Goal: Task Accomplishment & Management: Manage account settings

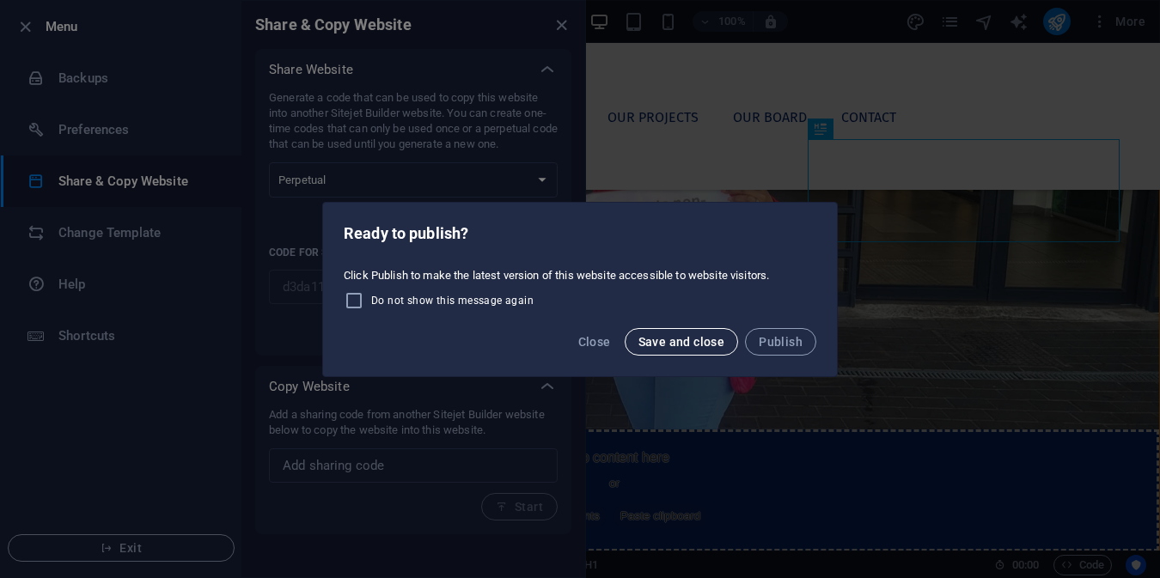
click at [678, 340] on span "Save and close" at bounding box center [682, 342] width 87 height 14
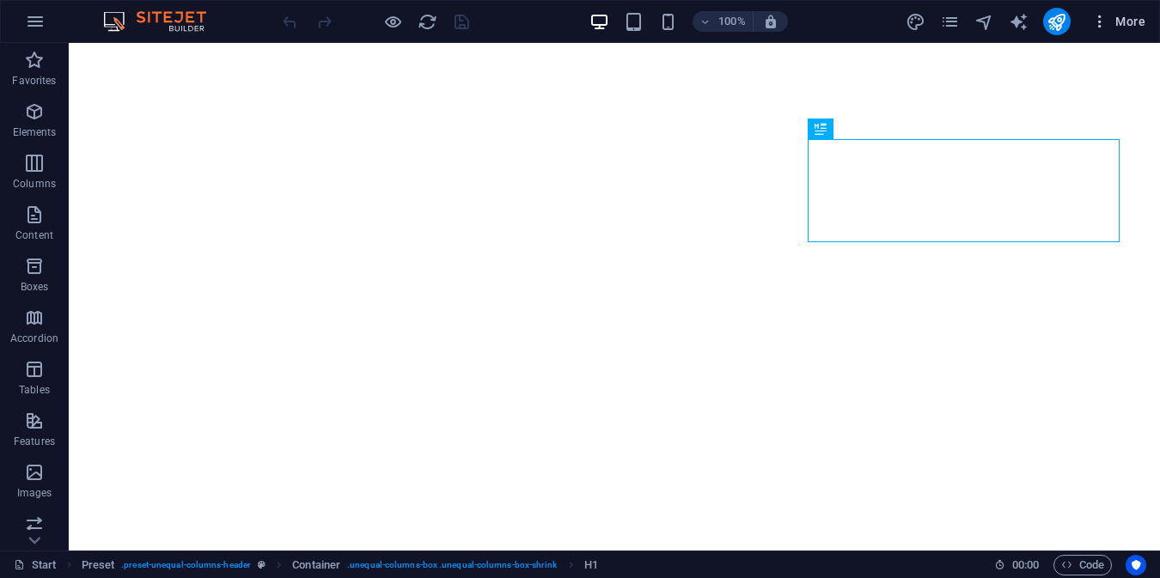
click at [1113, 15] on span "More" at bounding box center [1118, 21] width 54 height 17
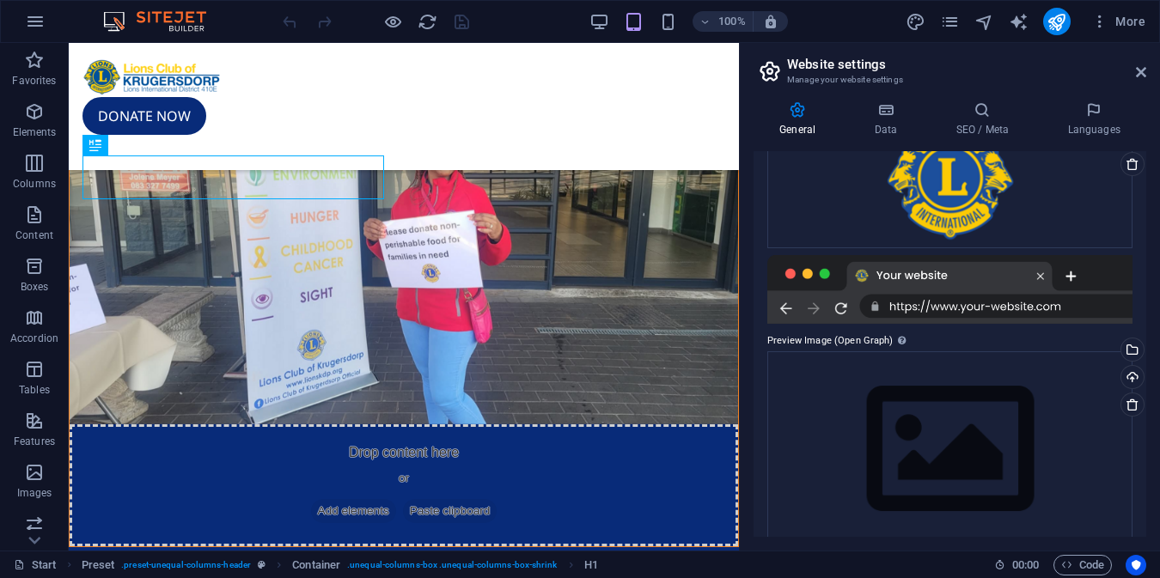
scroll to position [244, 0]
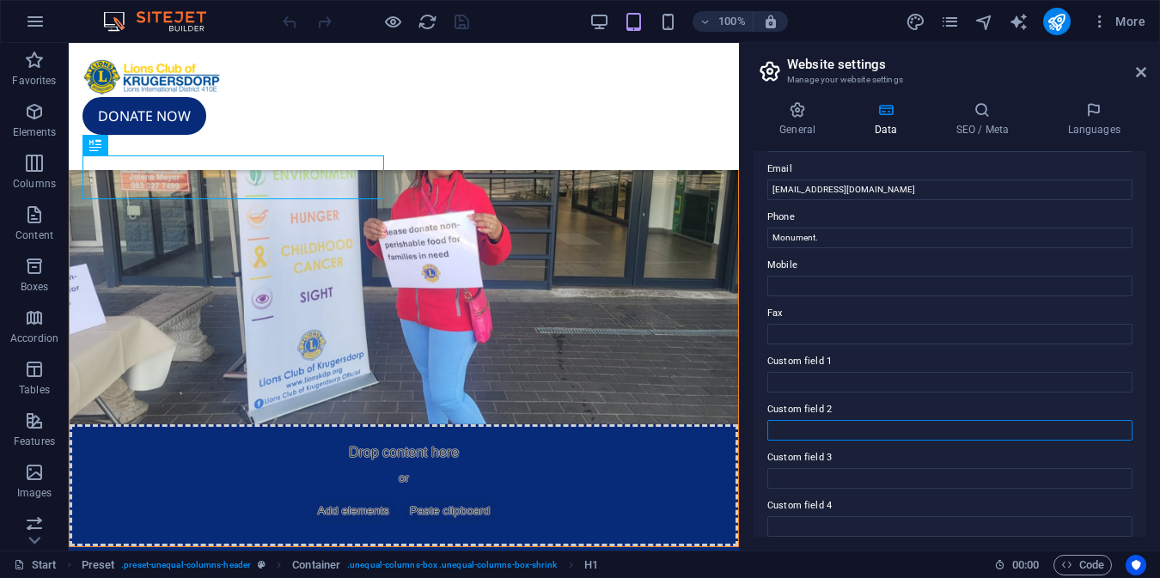
drag, startPoint x: 817, startPoint y: 431, endPoint x: 809, endPoint y: 412, distance: 20.0
click at [809, 412] on div "Custom field 2" at bounding box center [949, 420] width 365 height 41
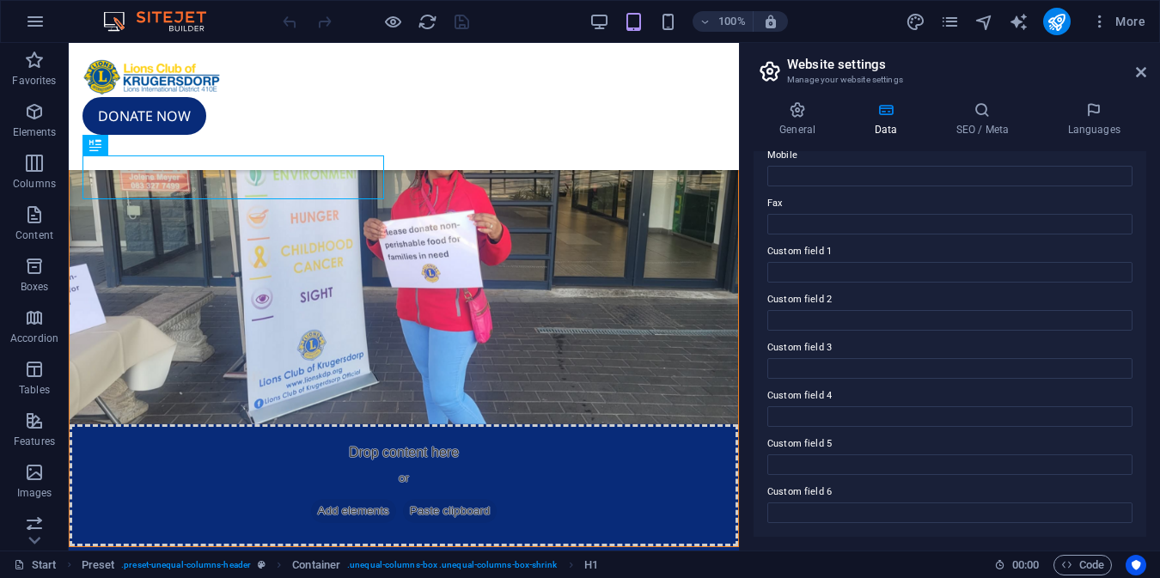
click at [987, 137] on div "General Data SEO / Meta Languages Website name Krugersdorp Lions Logo Drag file…" at bounding box center [950, 319] width 393 height 436
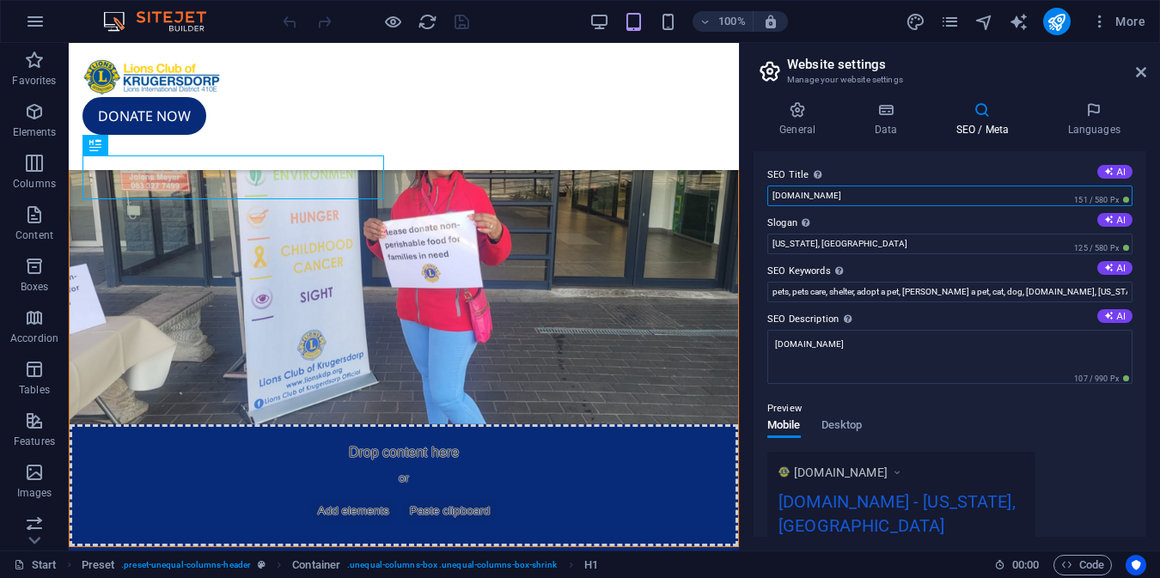
click at [790, 193] on input "new.lionskdp.org" at bounding box center [949, 196] width 365 height 21
type input "lionskdp.org"
drag, startPoint x: 905, startPoint y: 286, endPoint x: 735, endPoint y: 260, distance: 172.2
type input "We Serve"
click at [1121, 270] on button "AI" at bounding box center [1114, 268] width 35 height 14
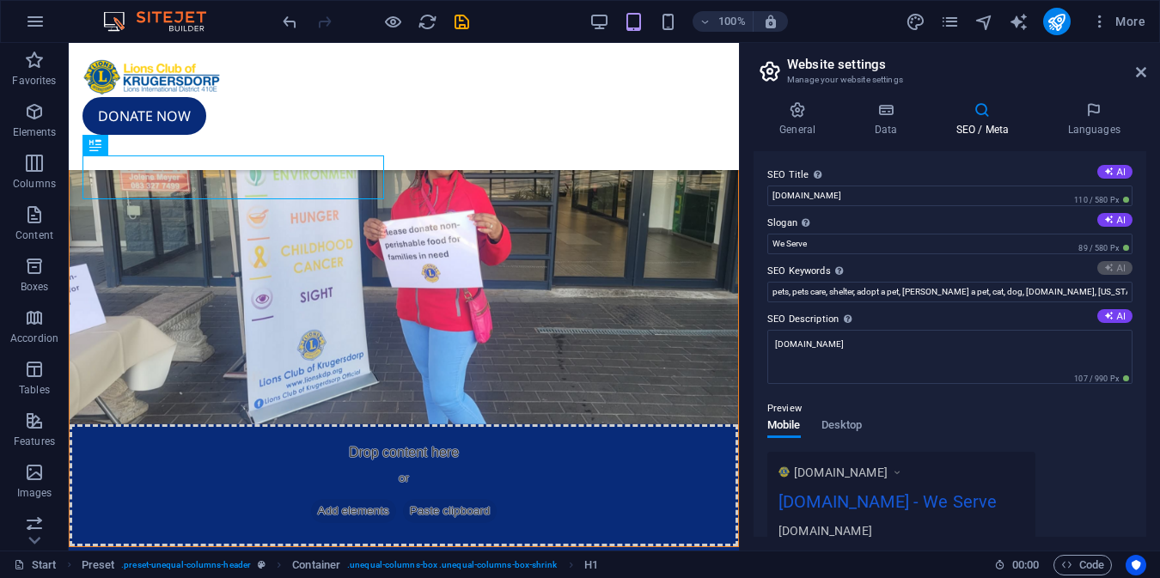
type input "Lions Club Krugersdorp, community service, charitable initiatives, support peop…"
click at [1104, 315] on icon at bounding box center [1108, 315] width 9 height 9
type textarea "Join the Lions Club of Krugersdorp to support community needs through service a…"
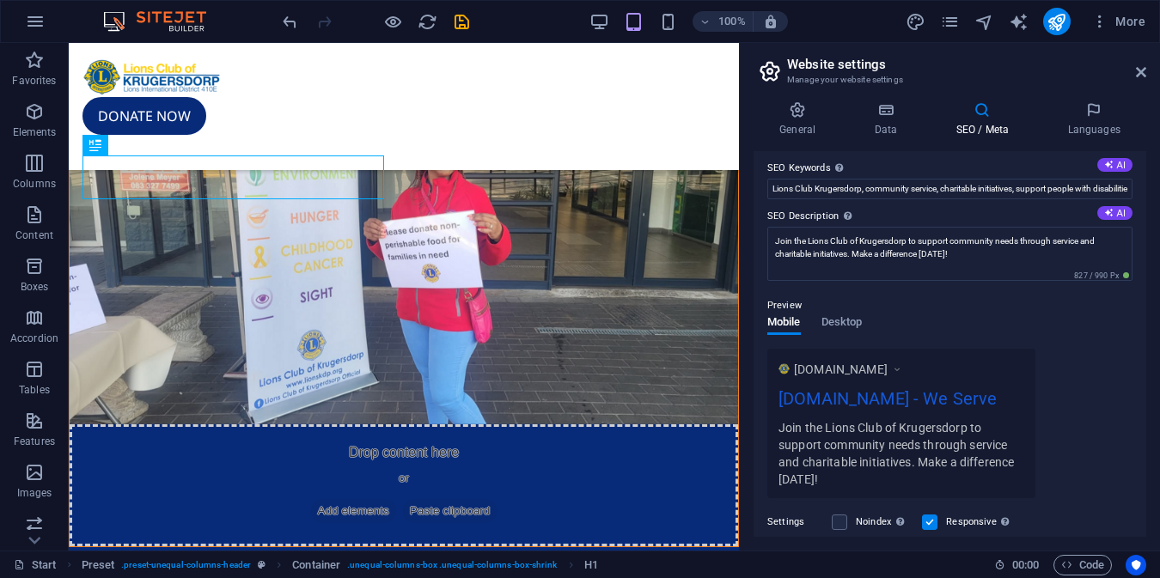
scroll to position [158, 0]
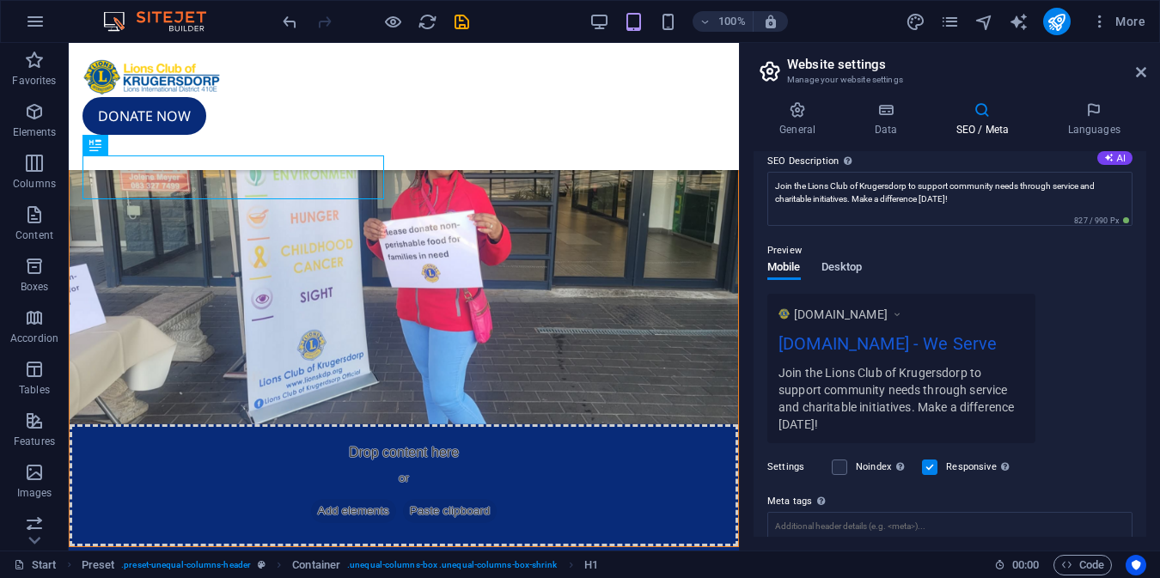
click at [838, 266] on span "Desktop" at bounding box center [842, 269] width 41 height 24
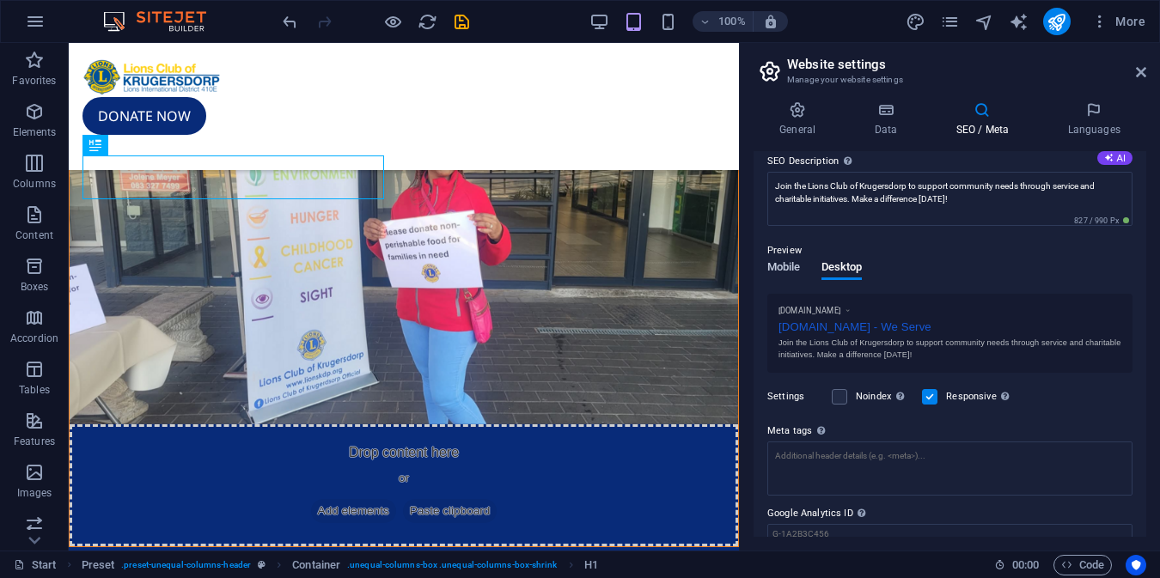
click at [785, 267] on span "Mobile" at bounding box center [784, 269] width 34 height 24
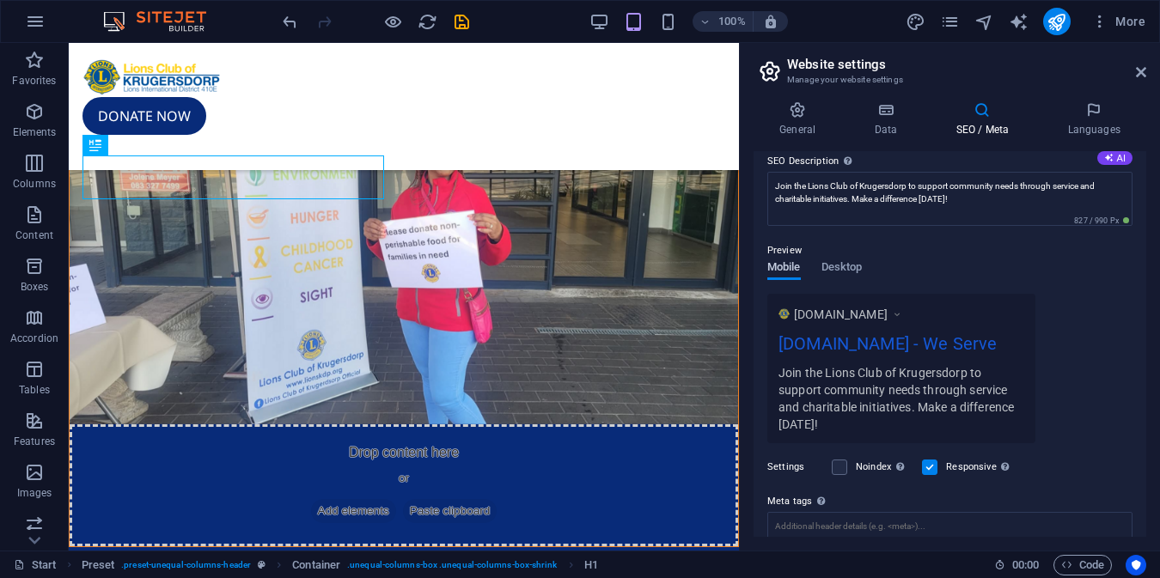
scroll to position [0, 0]
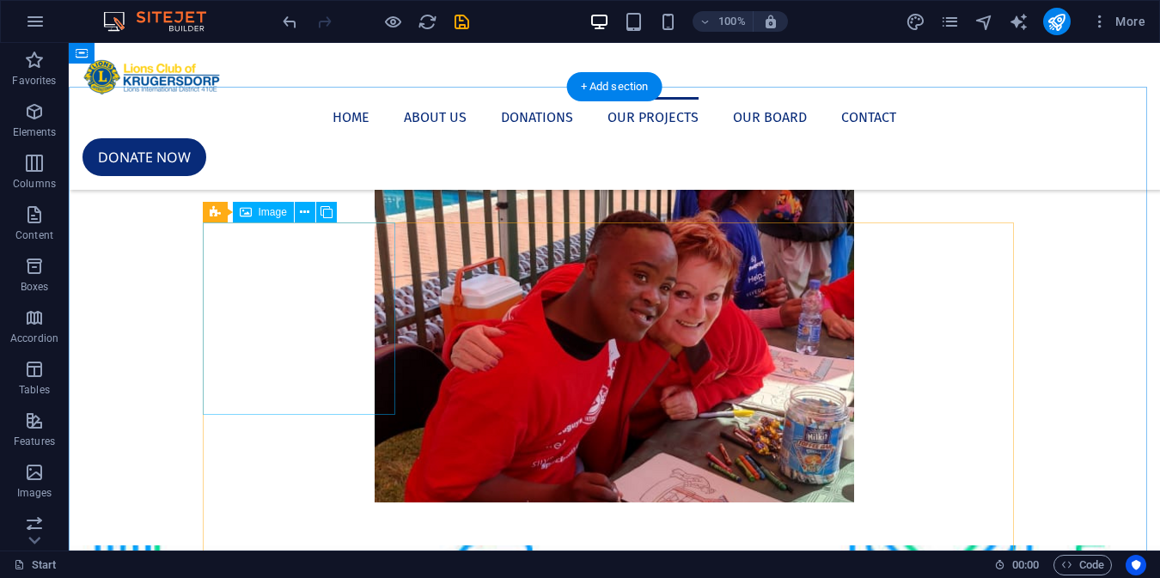
scroll to position [1385, 0]
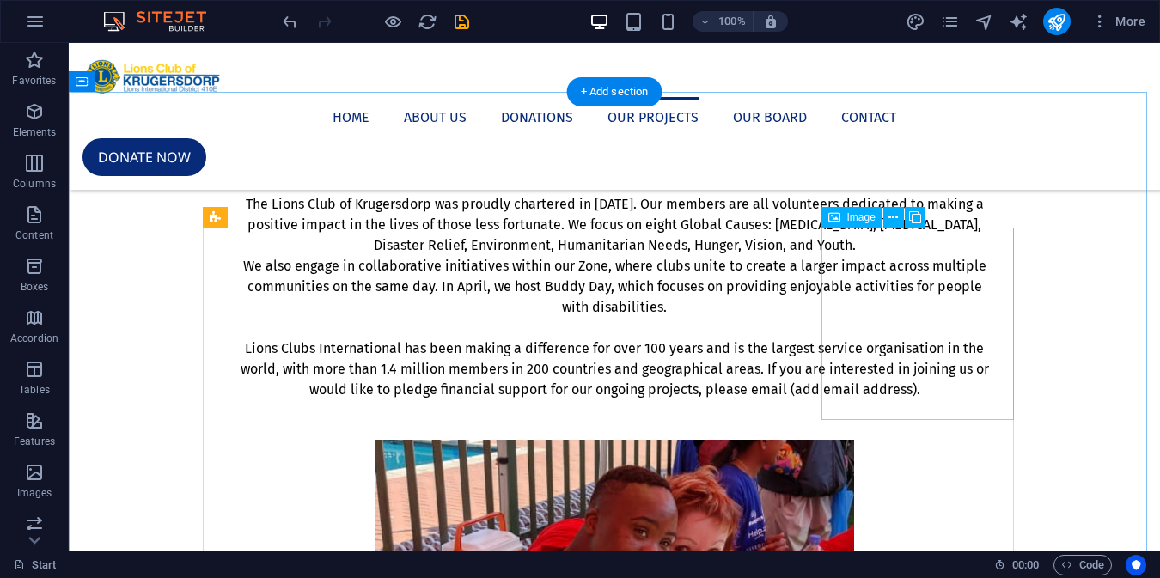
select select "%"
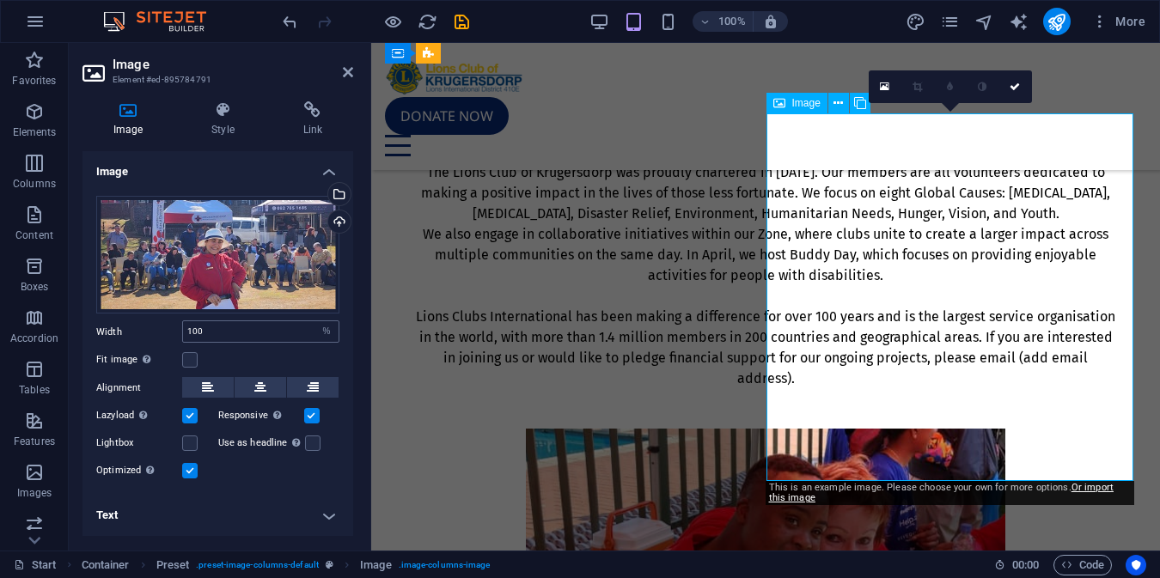
scroll to position [1897, 0]
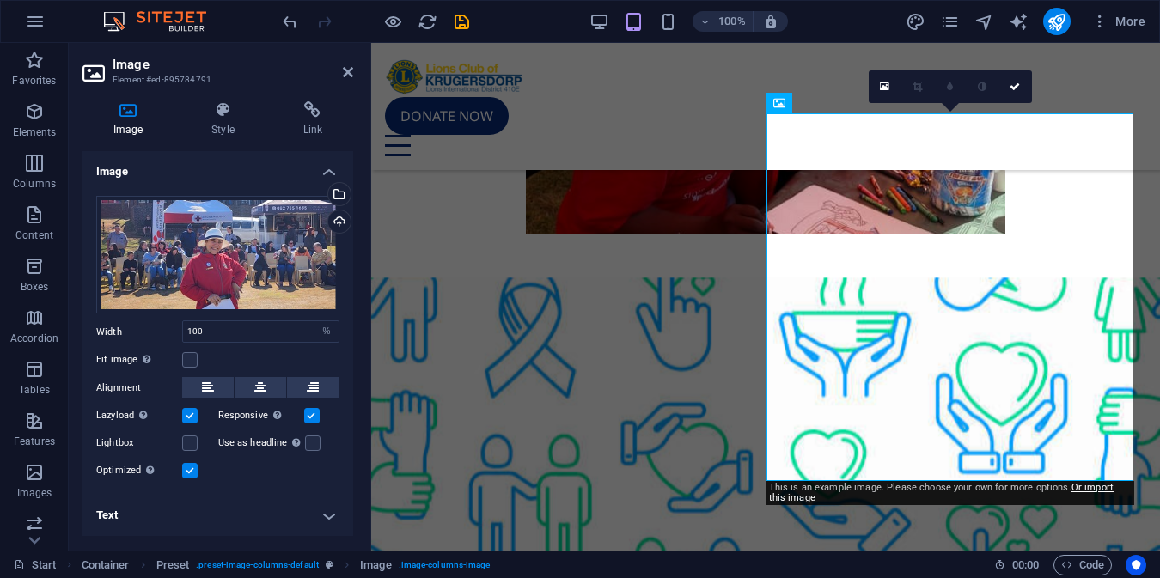
click at [322, 506] on h4 "Text" at bounding box center [217, 515] width 271 height 41
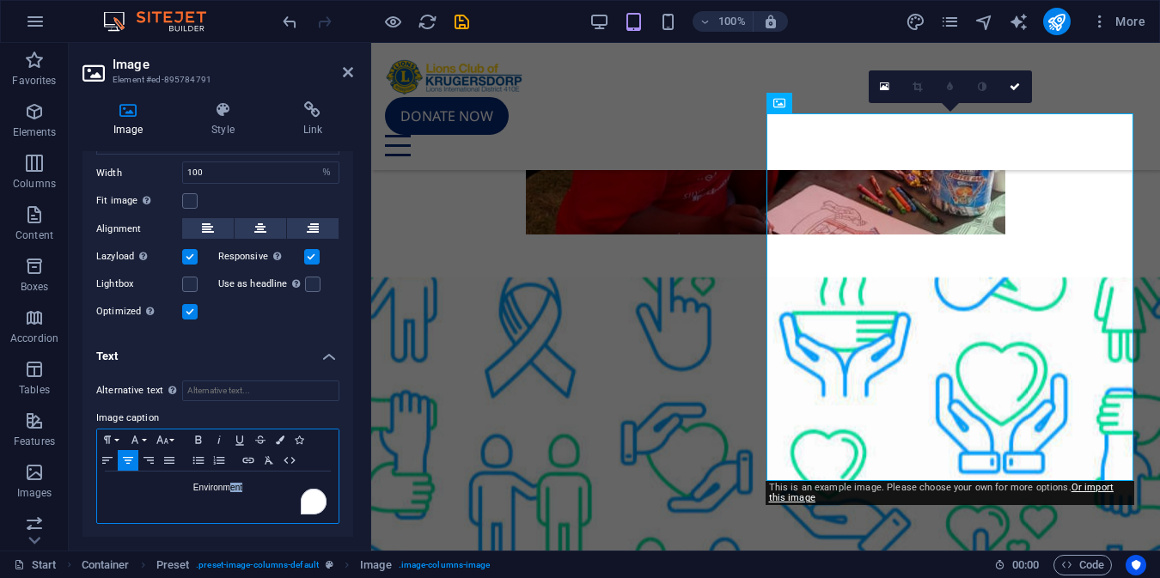
drag, startPoint x: 260, startPoint y: 481, endPoint x: 179, endPoint y: 488, distance: 81.1
click at [179, 488] on p "Environment" at bounding box center [218, 487] width 224 height 15
click at [265, 342] on h4 "Text" at bounding box center [217, 351] width 271 height 31
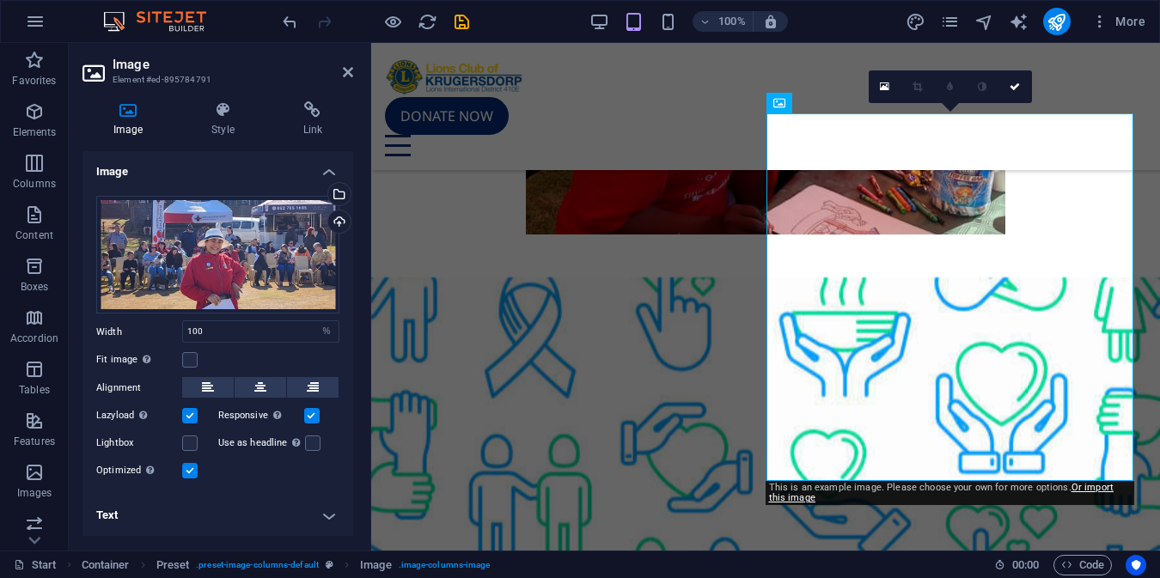
scroll to position [0, 0]
click at [327, 514] on h4 "Text" at bounding box center [217, 515] width 271 height 41
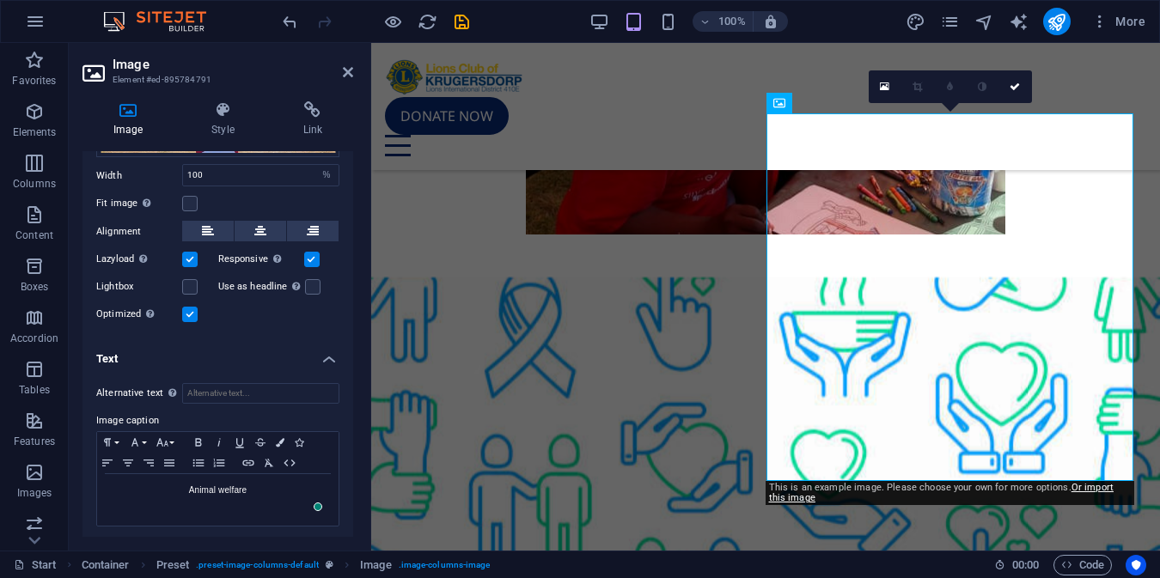
scroll to position [159, 0]
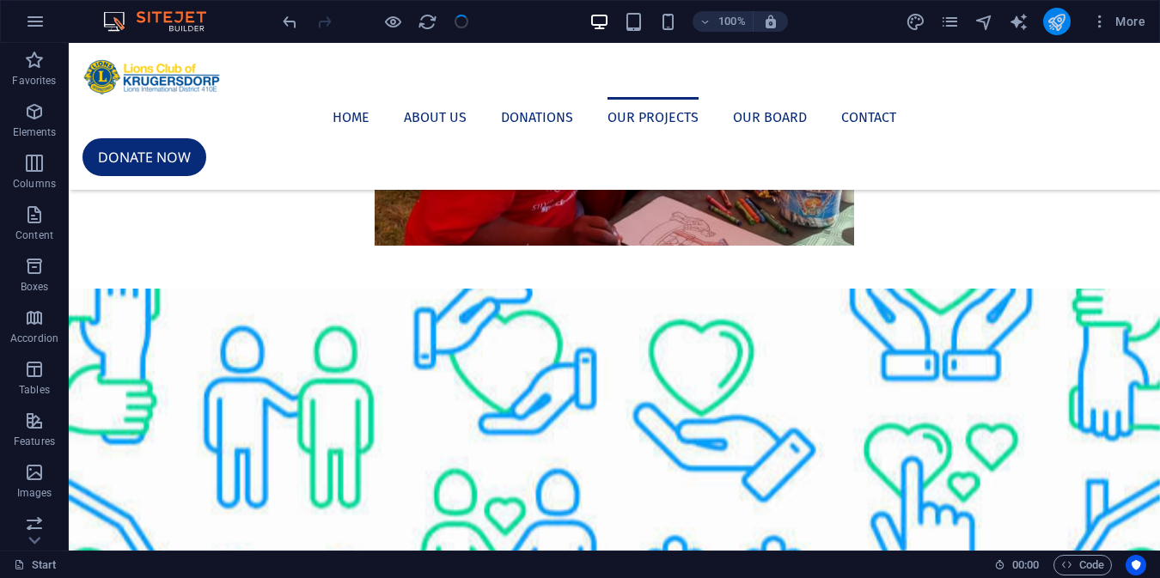
scroll to position [1421, 0]
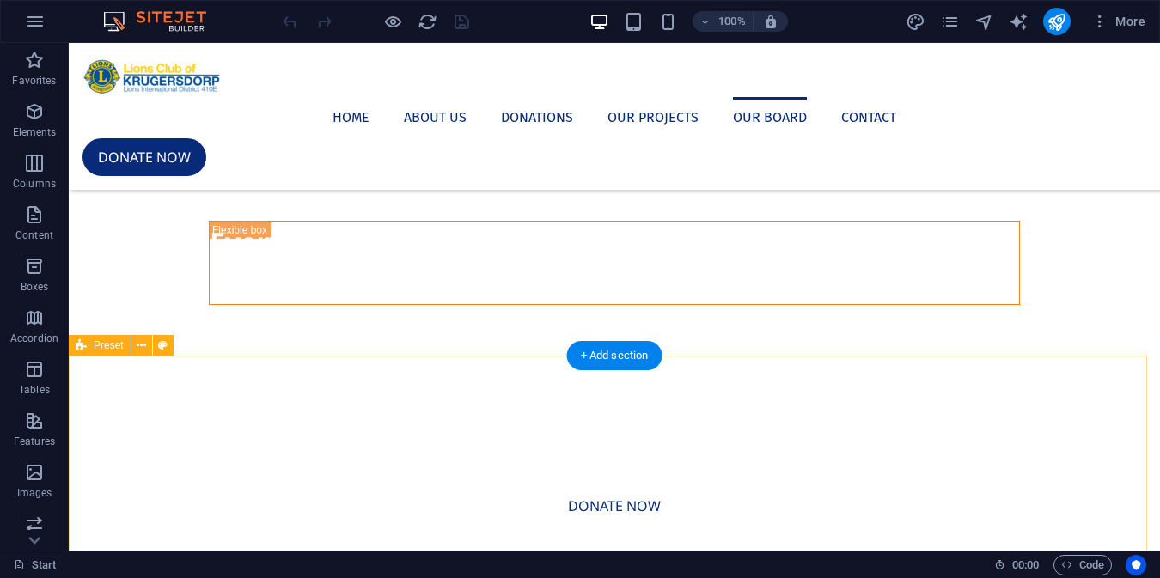
scroll to position [2791, 0]
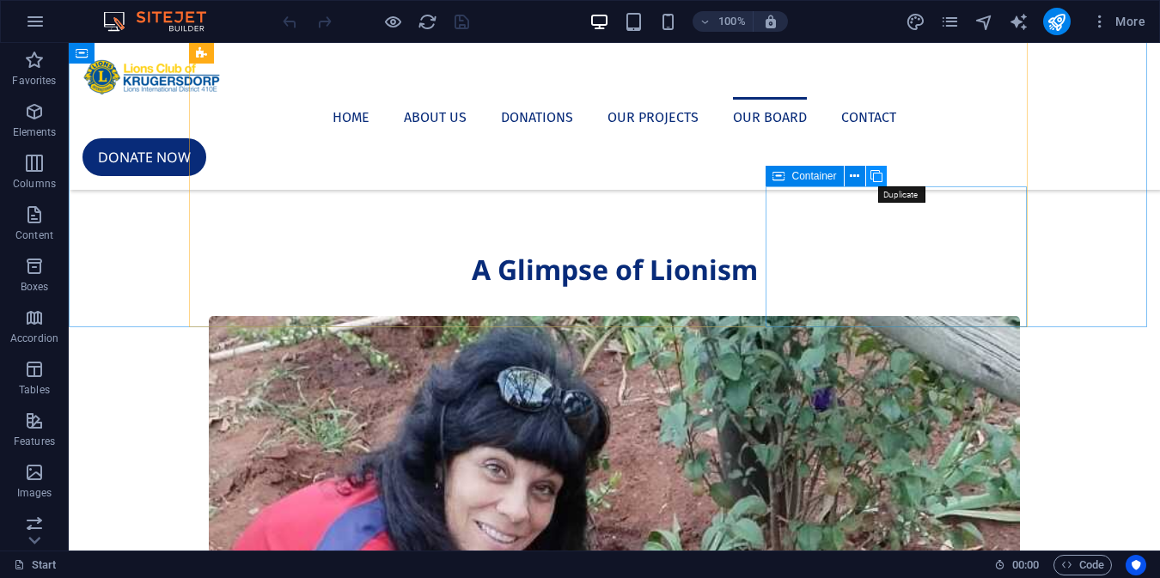
click at [873, 177] on icon at bounding box center [877, 177] width 12 height 18
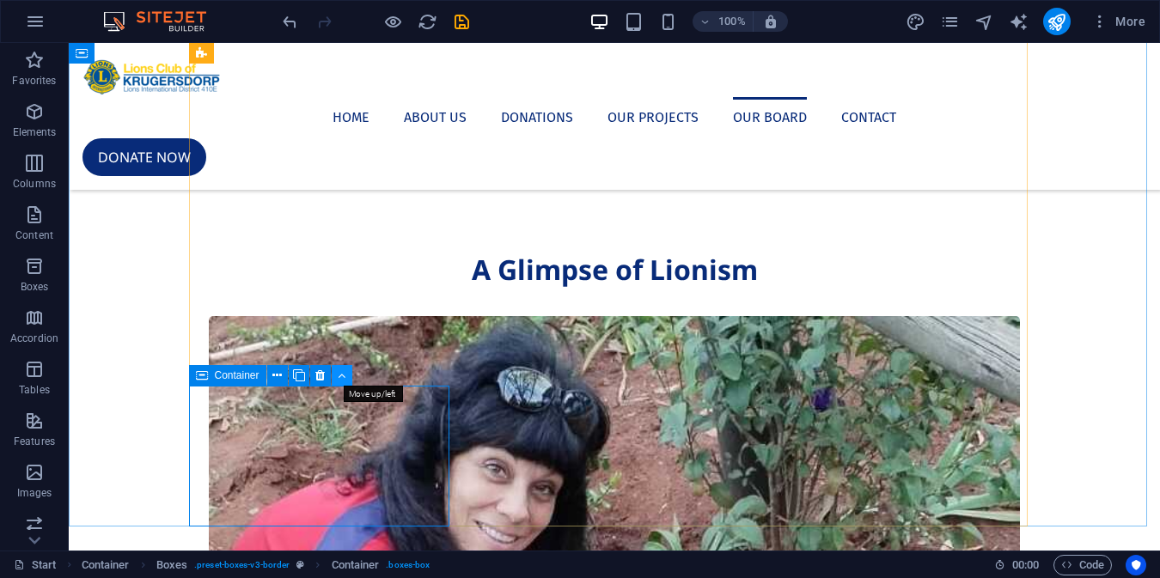
click at [336, 377] on button at bounding box center [342, 375] width 21 height 21
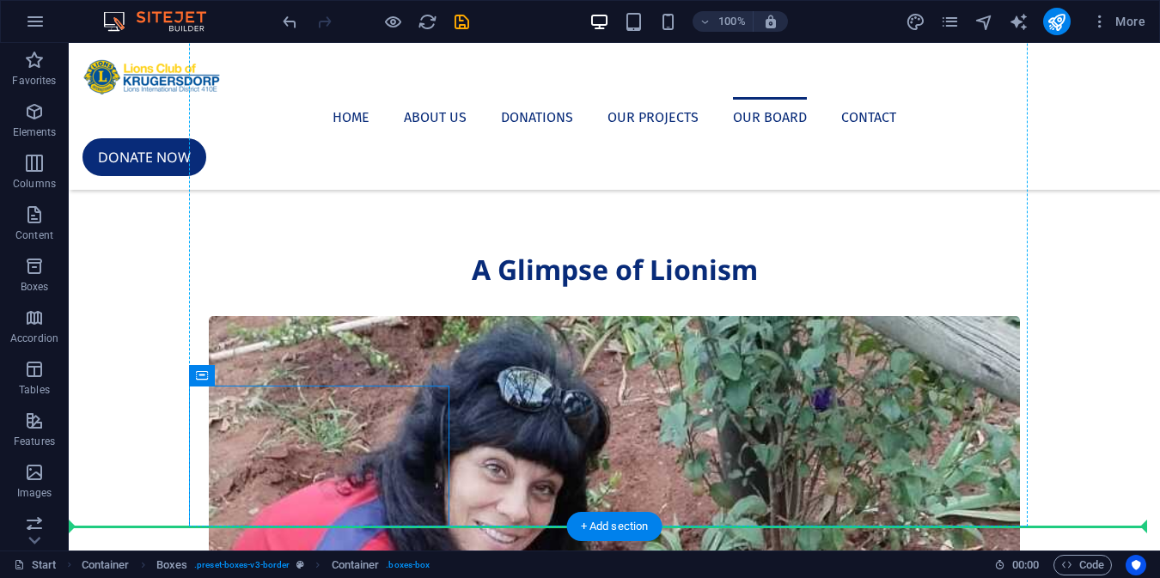
drag, startPoint x: 269, startPoint y: 421, endPoint x: 577, endPoint y: 414, distance: 307.7
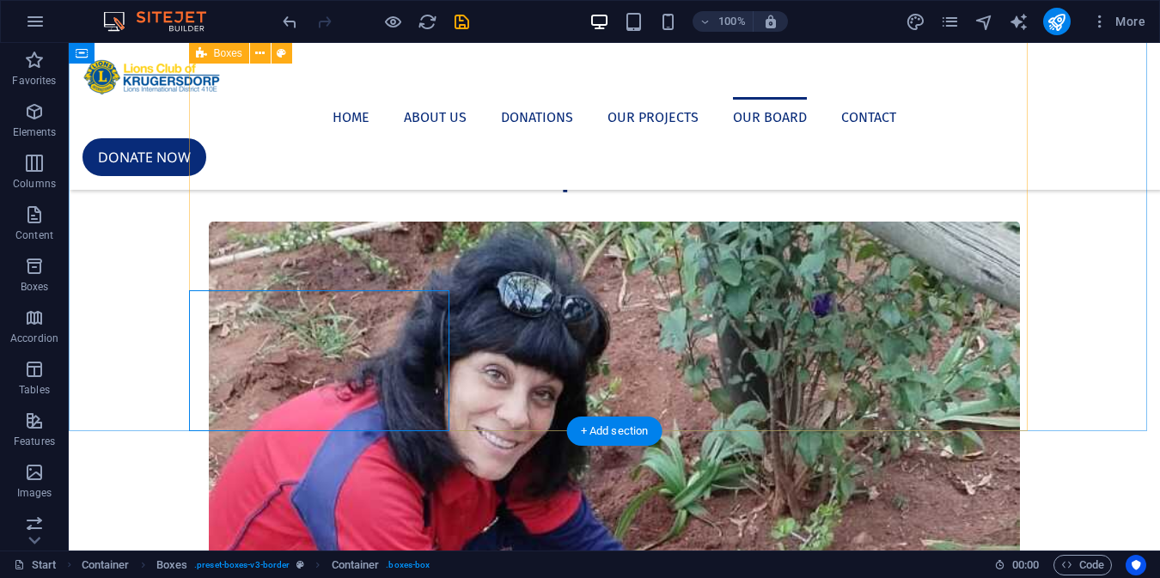
scroll to position [2887, 0]
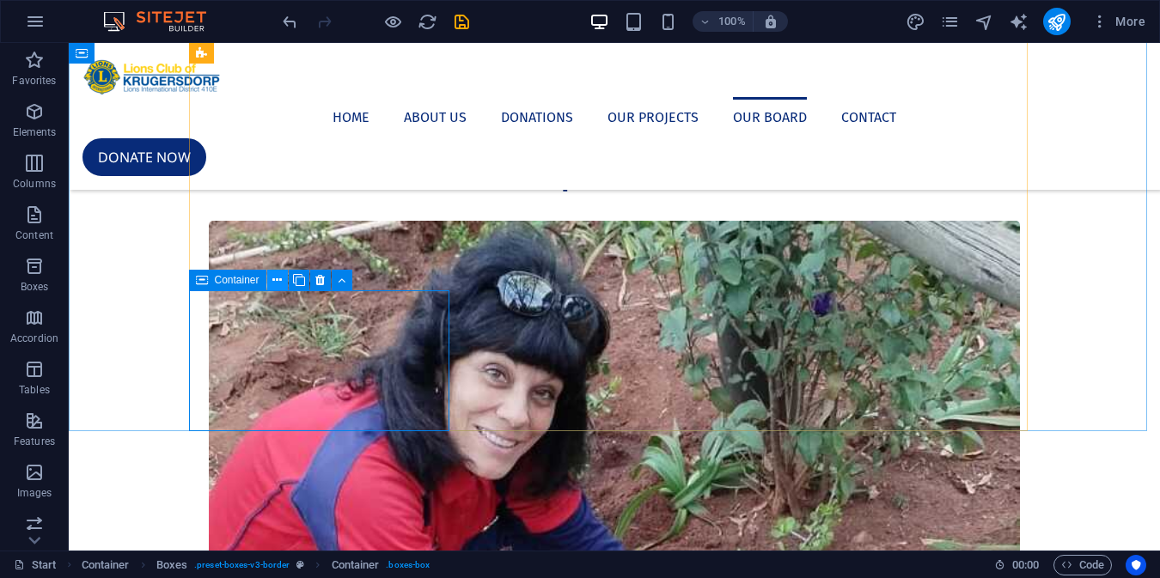
click at [286, 282] on button at bounding box center [277, 280] width 21 height 21
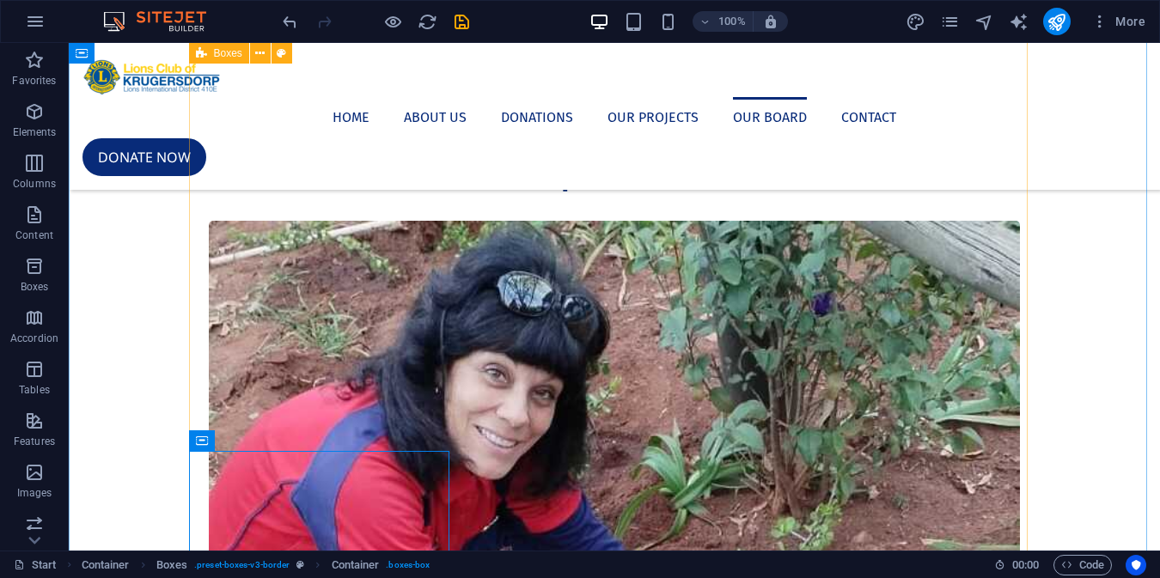
scroll to position [2726, 0]
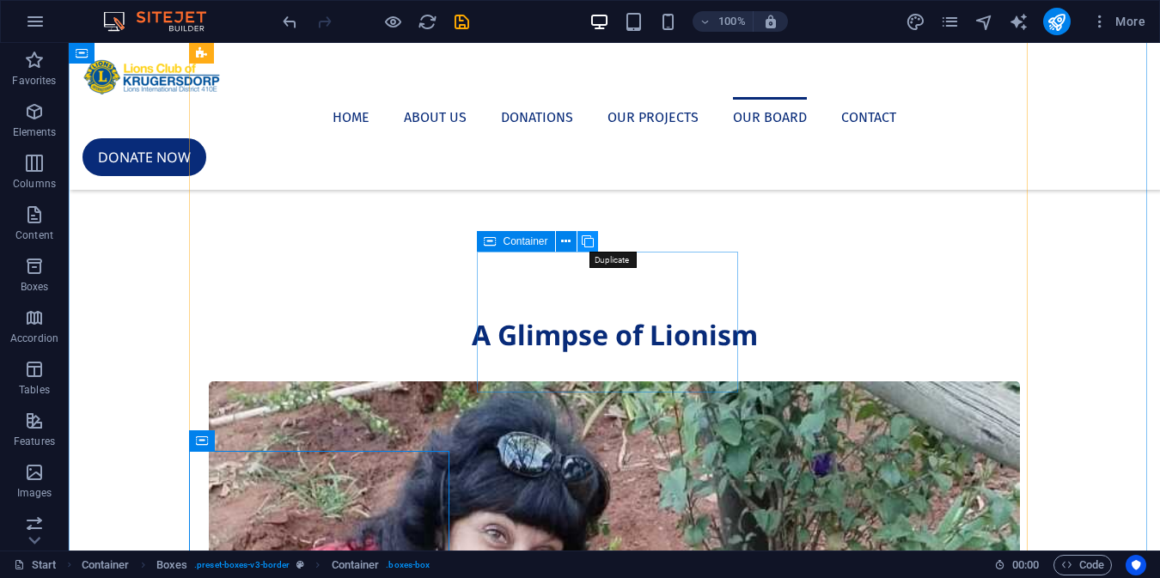
click at [589, 241] on icon at bounding box center [588, 242] width 12 height 18
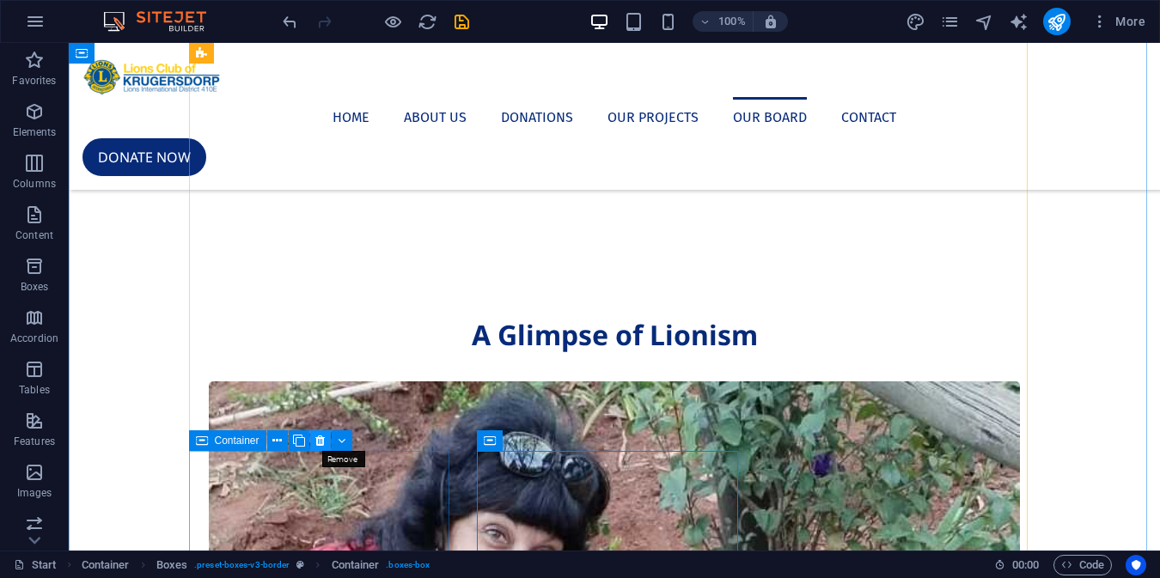
click at [314, 442] on button at bounding box center [320, 441] width 21 height 21
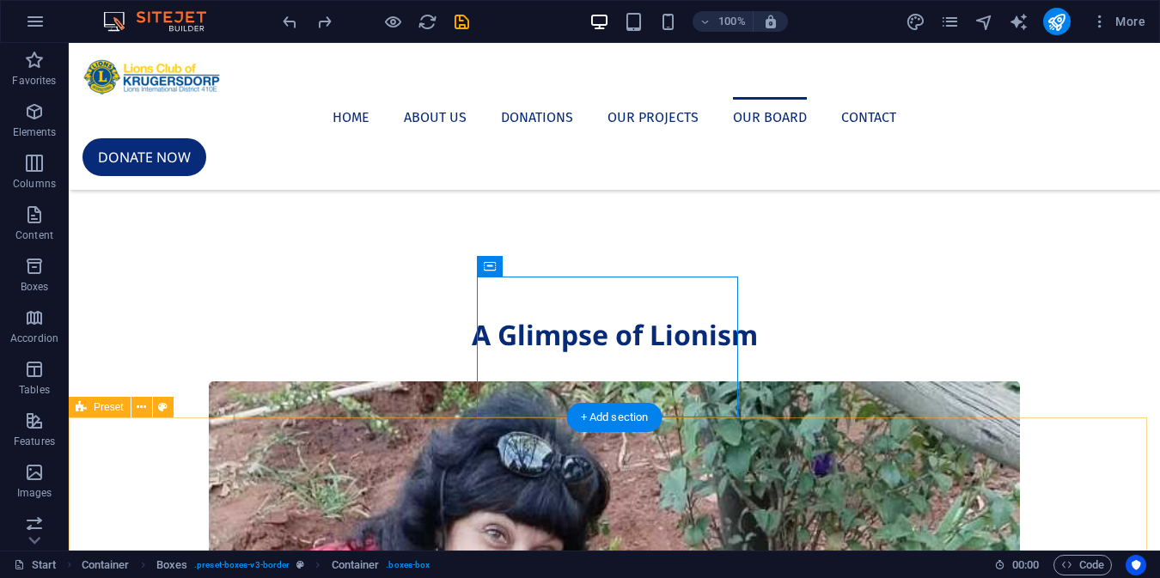
scroll to position [2950, 0]
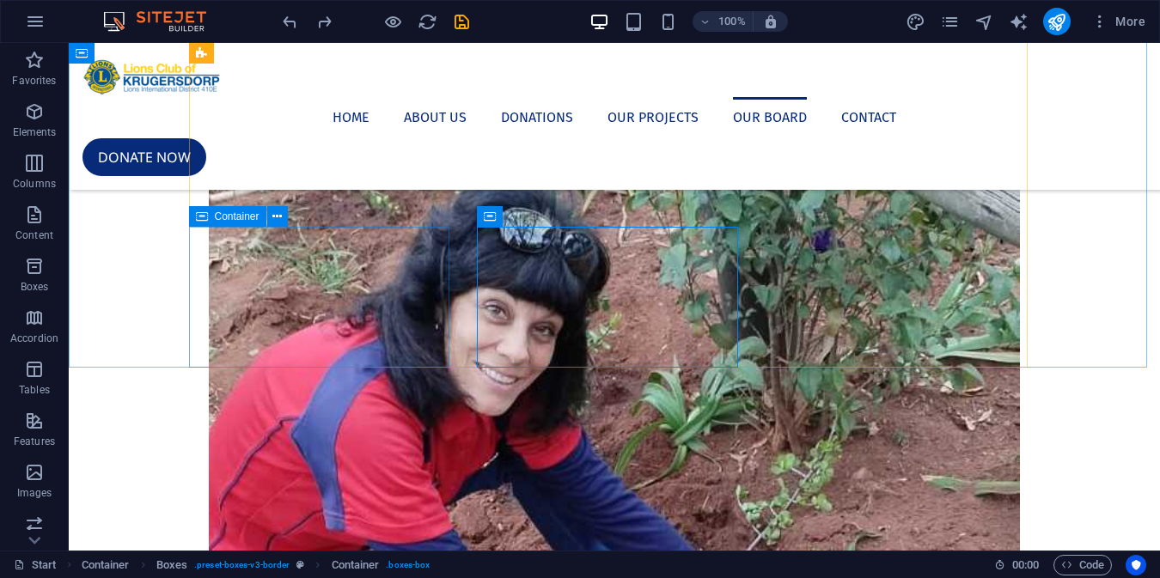
click at [206, 223] on icon at bounding box center [202, 216] width 12 height 21
click at [204, 214] on icon at bounding box center [202, 216] width 12 height 21
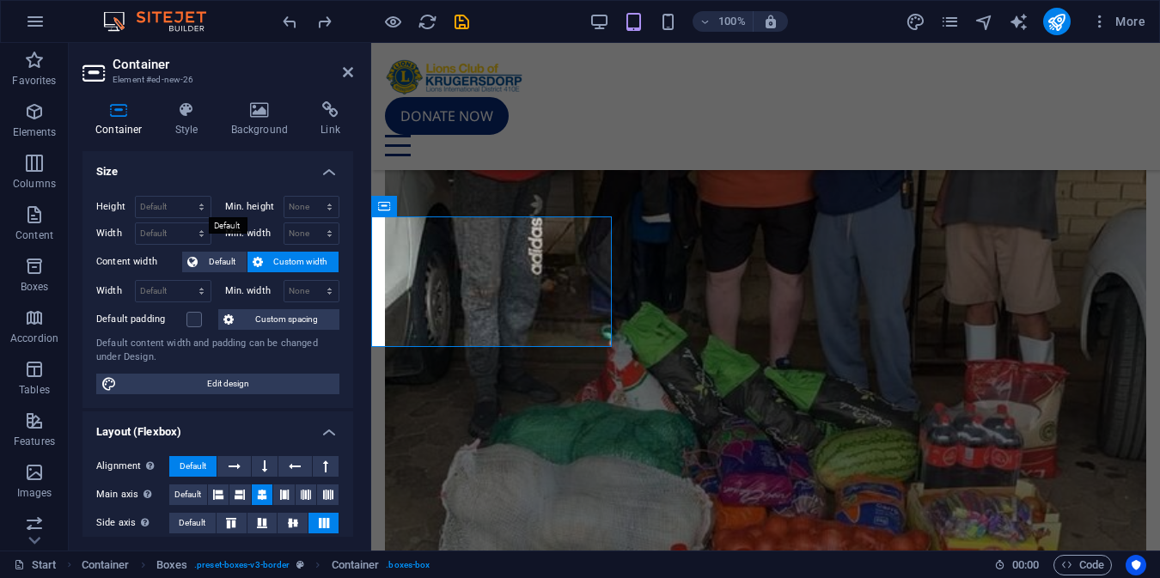
scroll to position [141, 0]
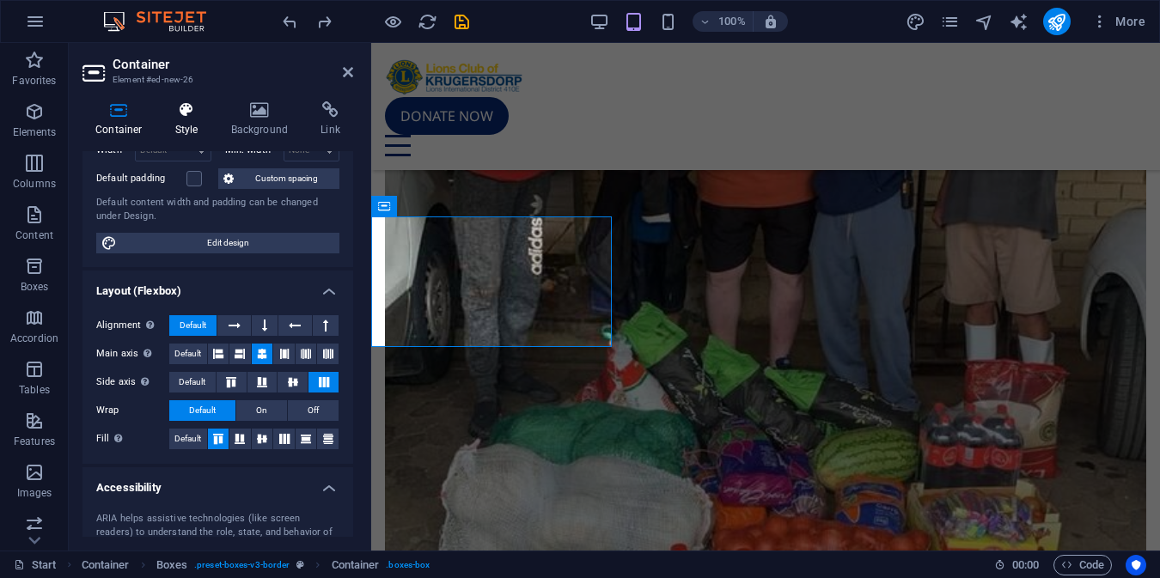
click at [205, 119] on h4 "Style" at bounding box center [190, 119] width 56 height 36
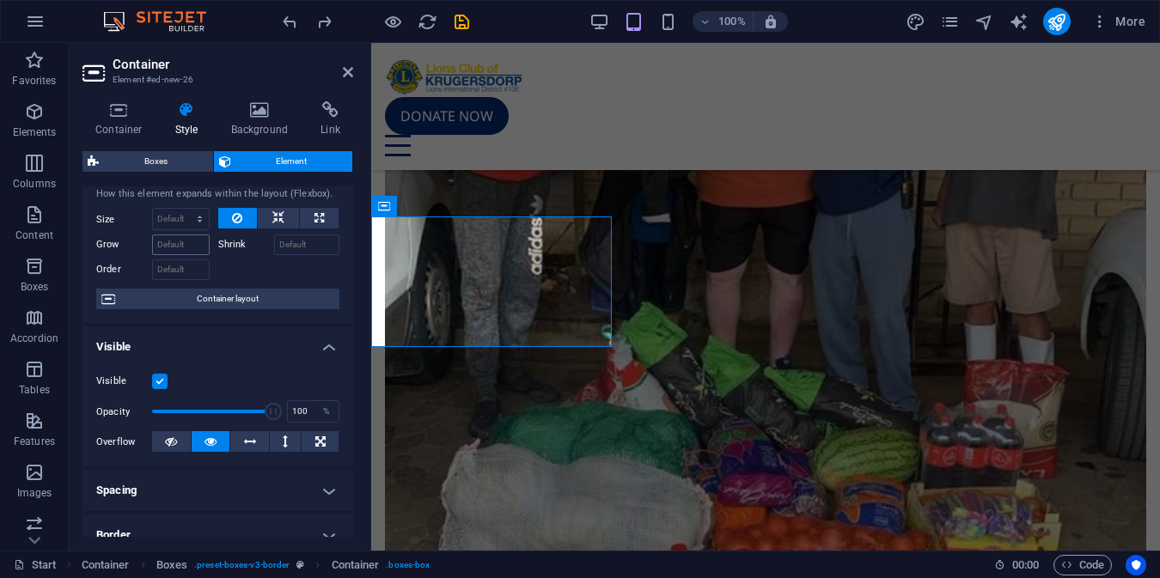
scroll to position [46, 0]
click at [160, 381] on label at bounding box center [159, 379] width 15 height 15
click at [0, 0] on input "Visible" at bounding box center [0, 0] width 0 height 0
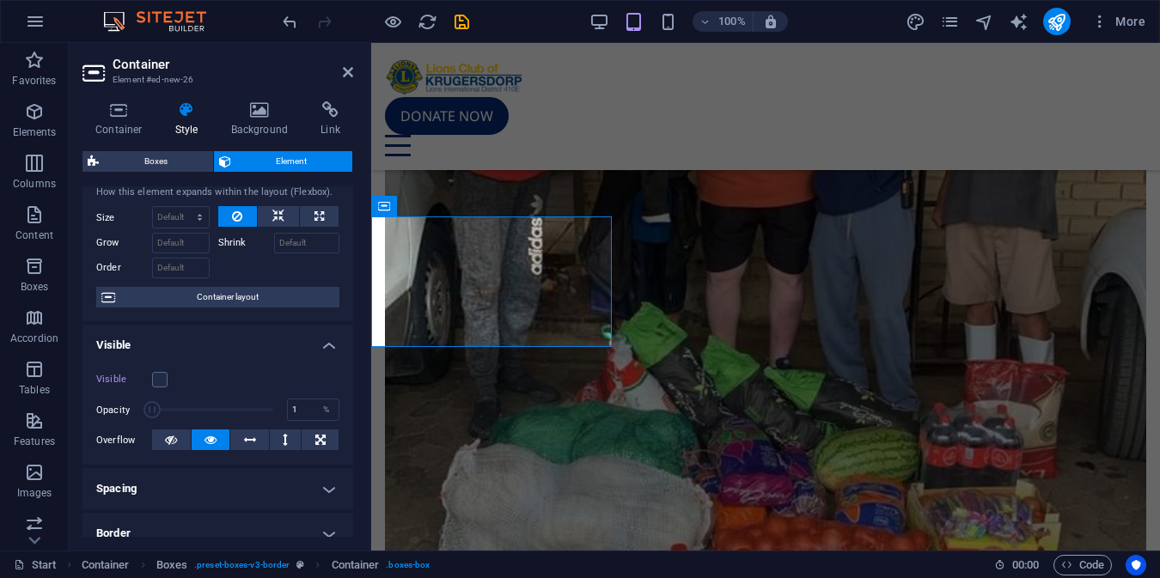
type input "100"
drag, startPoint x: 266, startPoint y: 410, endPoint x: 297, endPoint y: 410, distance: 31.8
click at [297, 410] on div "Opacity 100 %" at bounding box center [217, 410] width 243 height 26
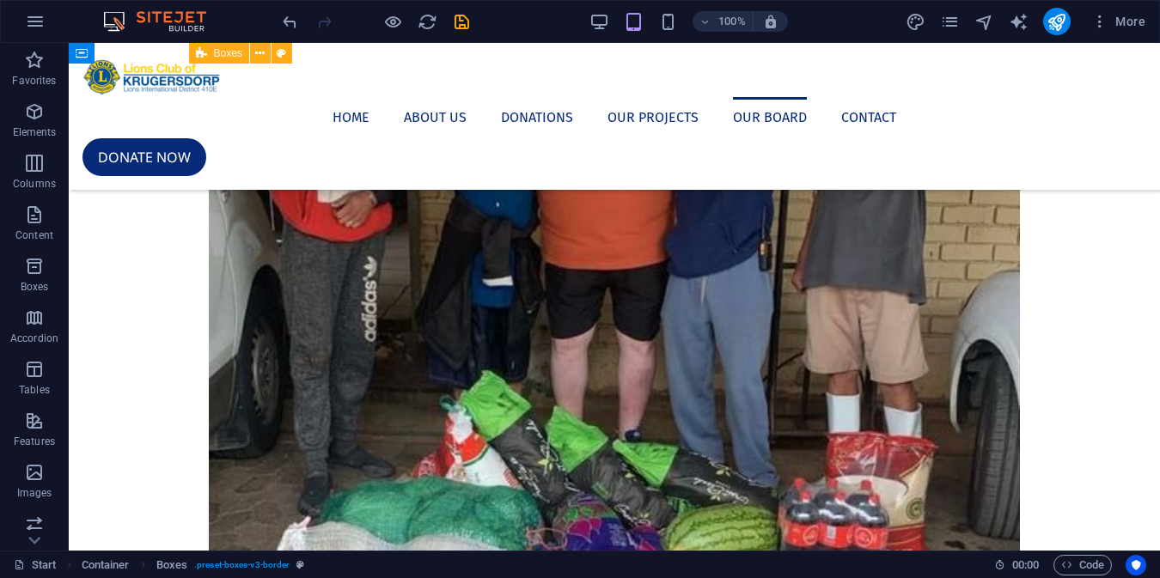
scroll to position [2950, 0]
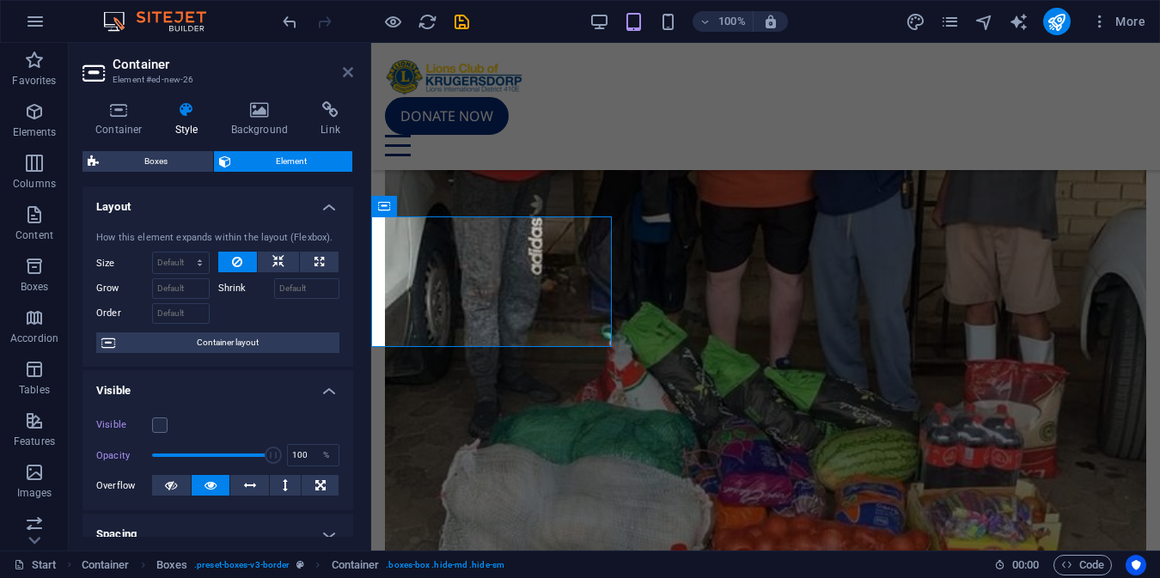
click at [348, 72] on icon at bounding box center [348, 72] width 10 height 14
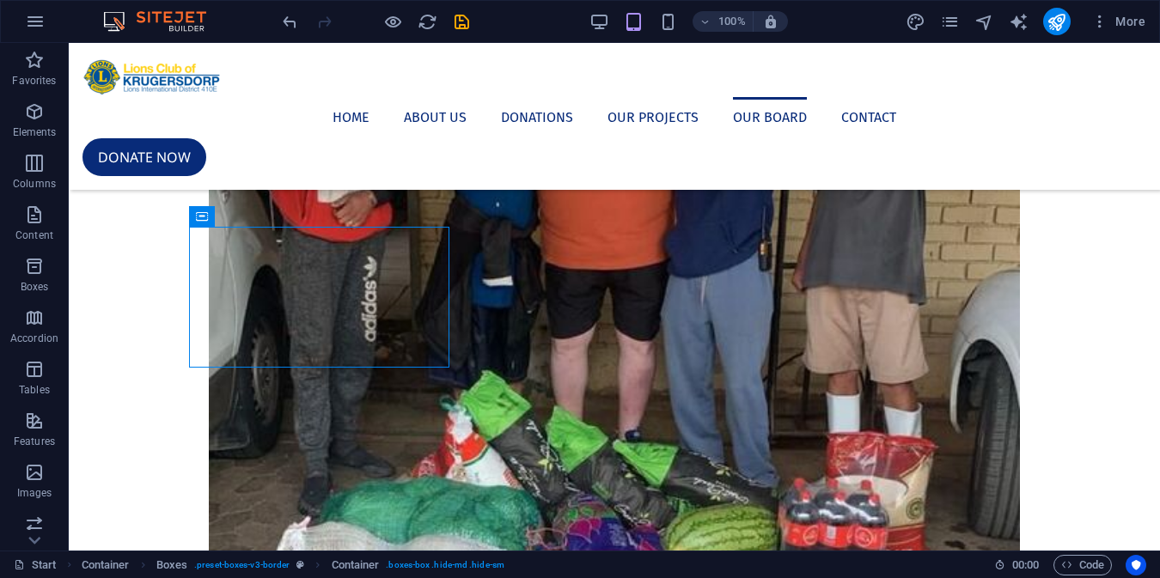
scroll to position [2950, 0]
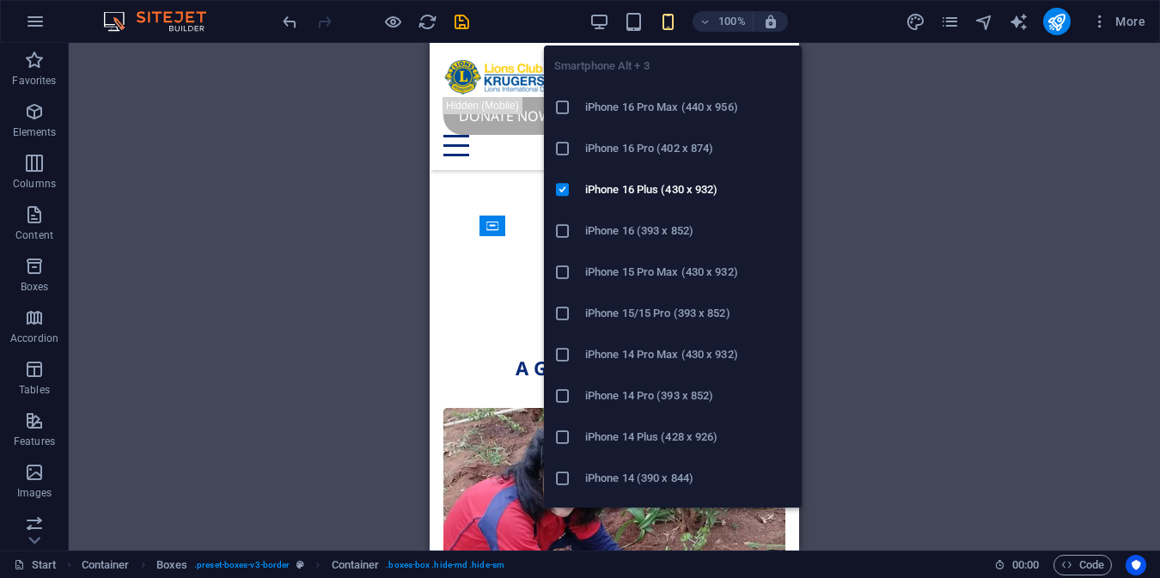
scroll to position [6766, 0]
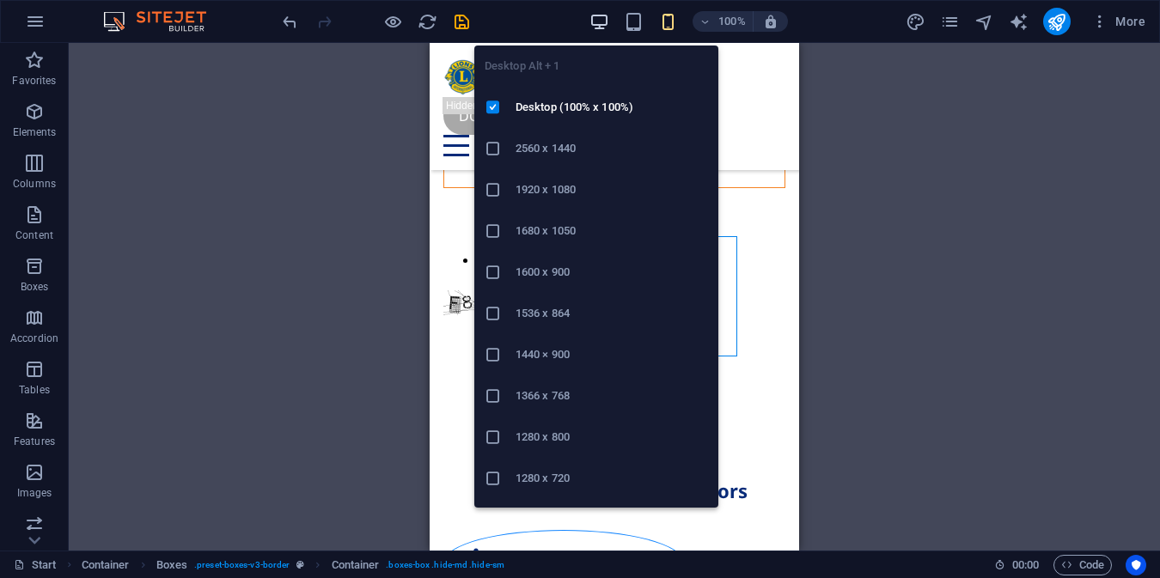
click at [355, 208] on icon "button" at bounding box center [209, 218] width 292 height 21
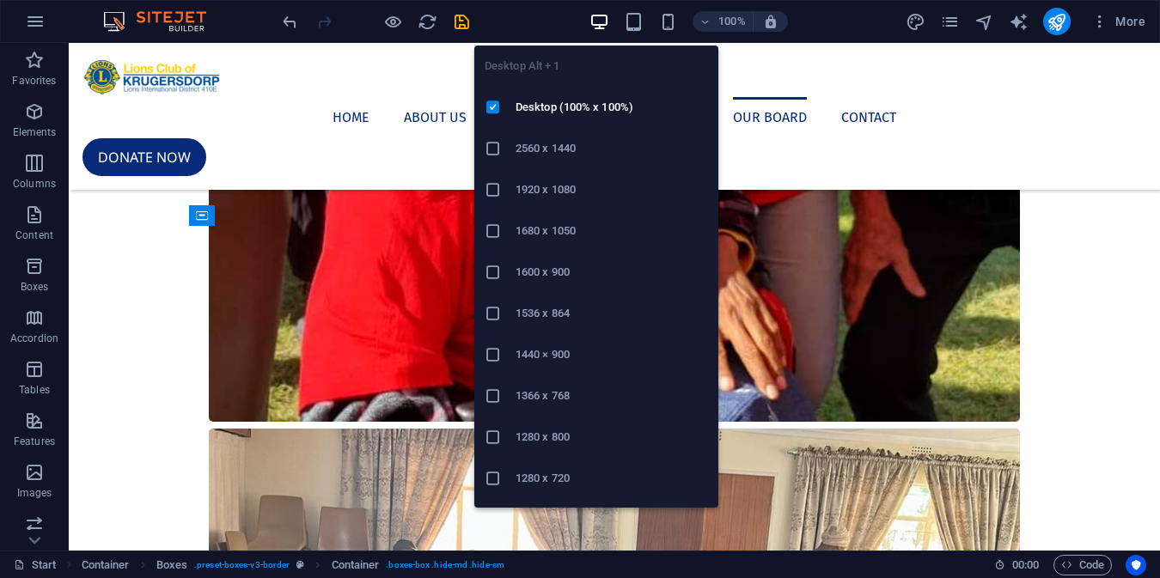
scroll to position [2951, 0]
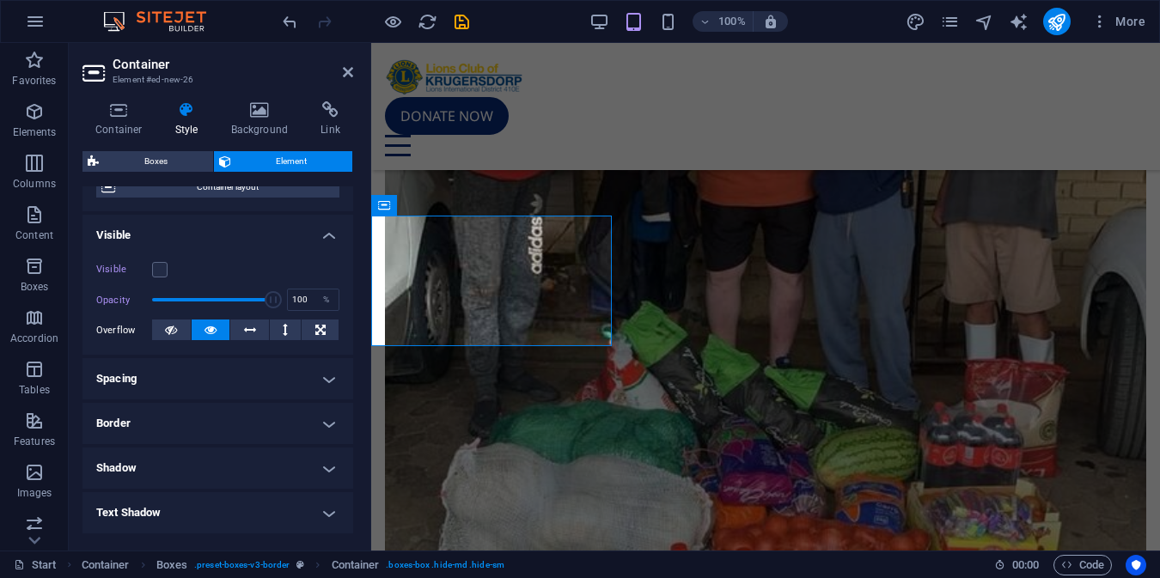
scroll to position [156, 0]
click at [124, 105] on icon at bounding box center [118, 109] width 73 height 17
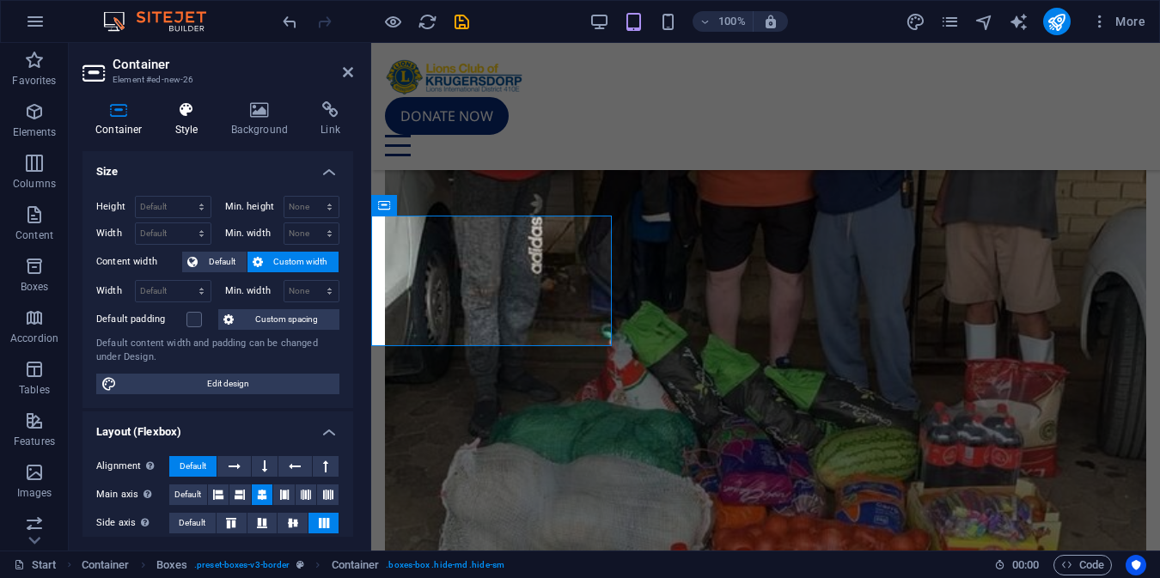
click at [187, 128] on h4 "Style" at bounding box center [190, 119] width 56 height 36
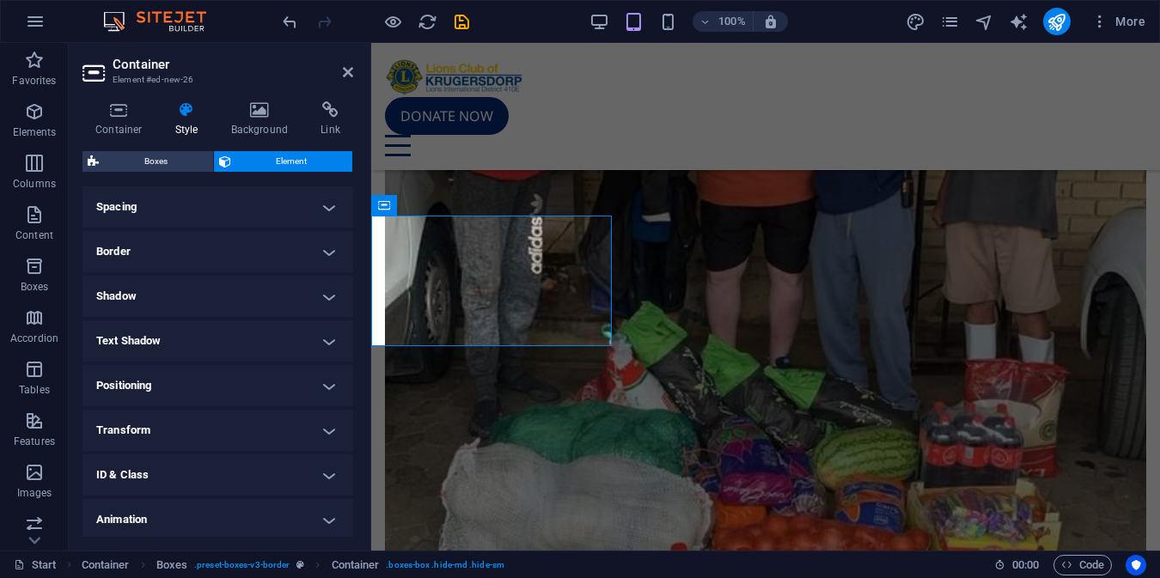
scroll to position [376, 0]
click at [349, 71] on icon at bounding box center [348, 72] width 10 height 14
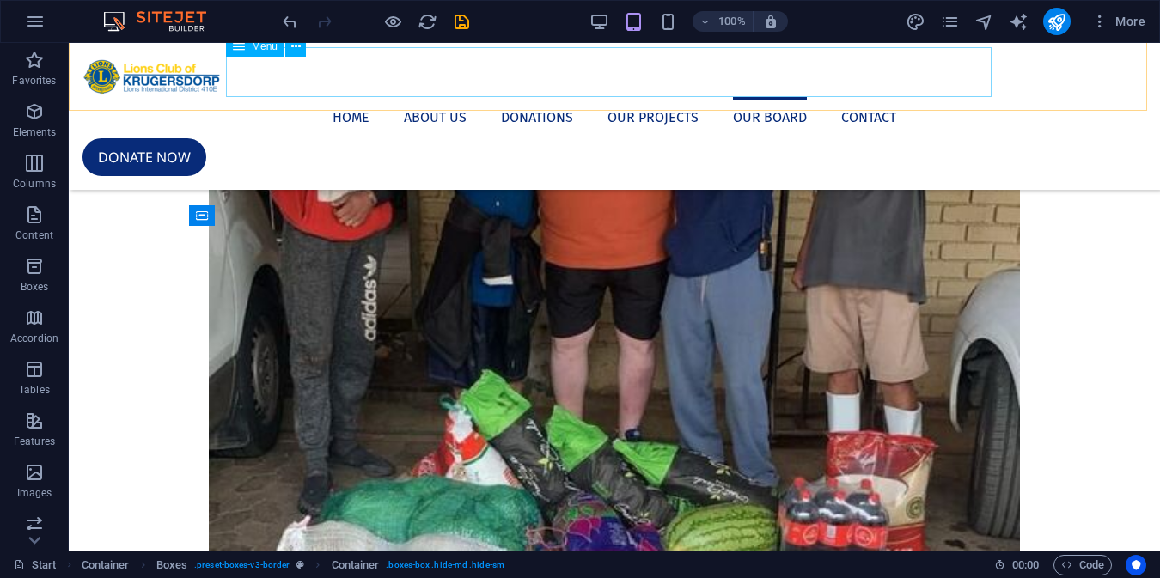
scroll to position [2951, 0]
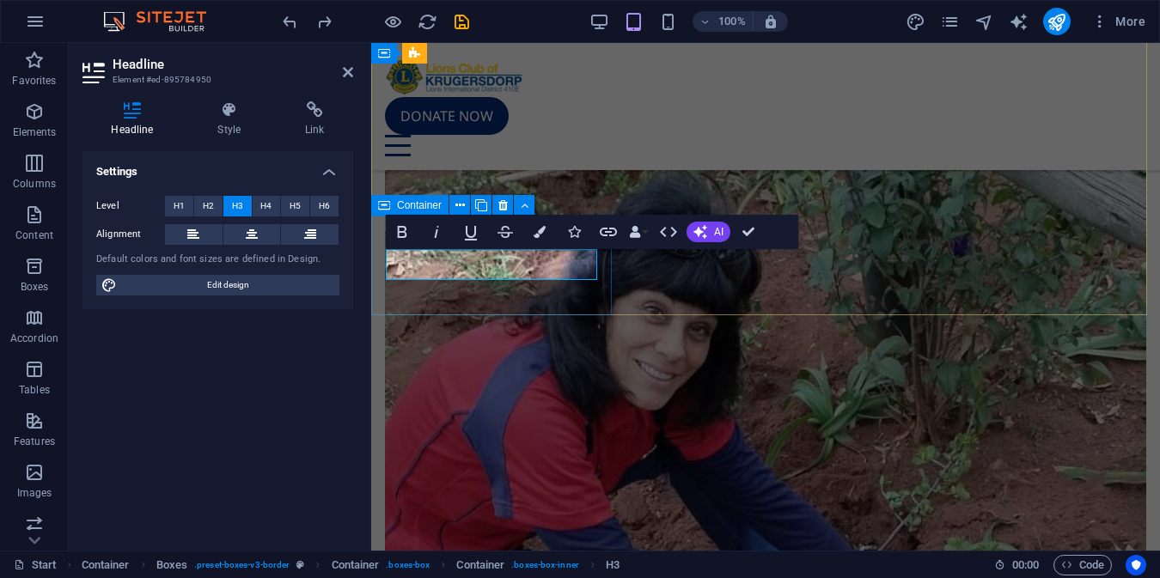
scroll to position [4034, 0]
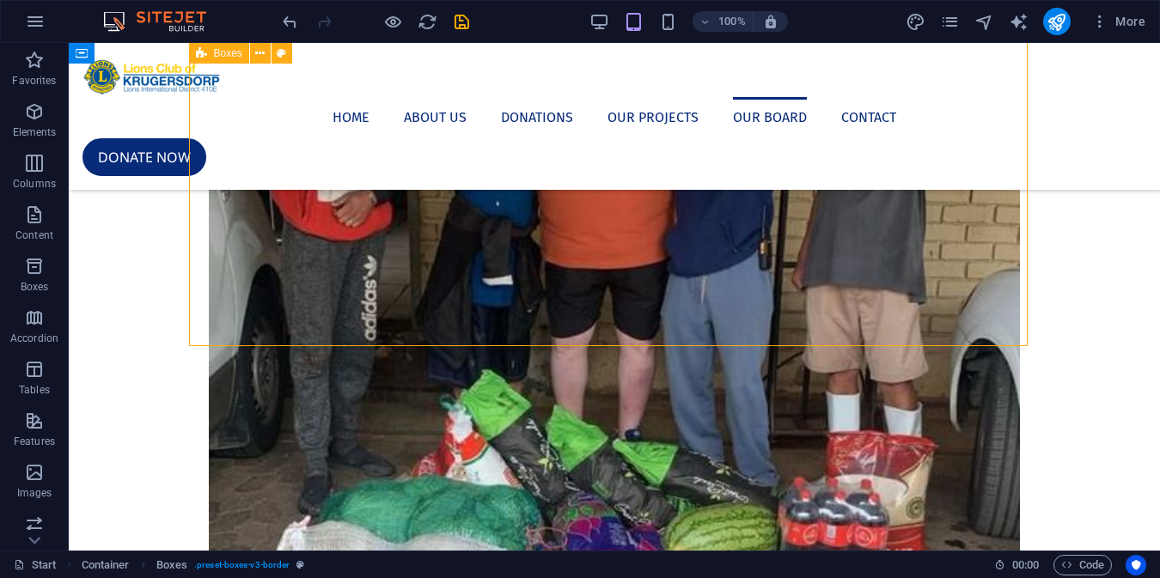
scroll to position [2972, 0]
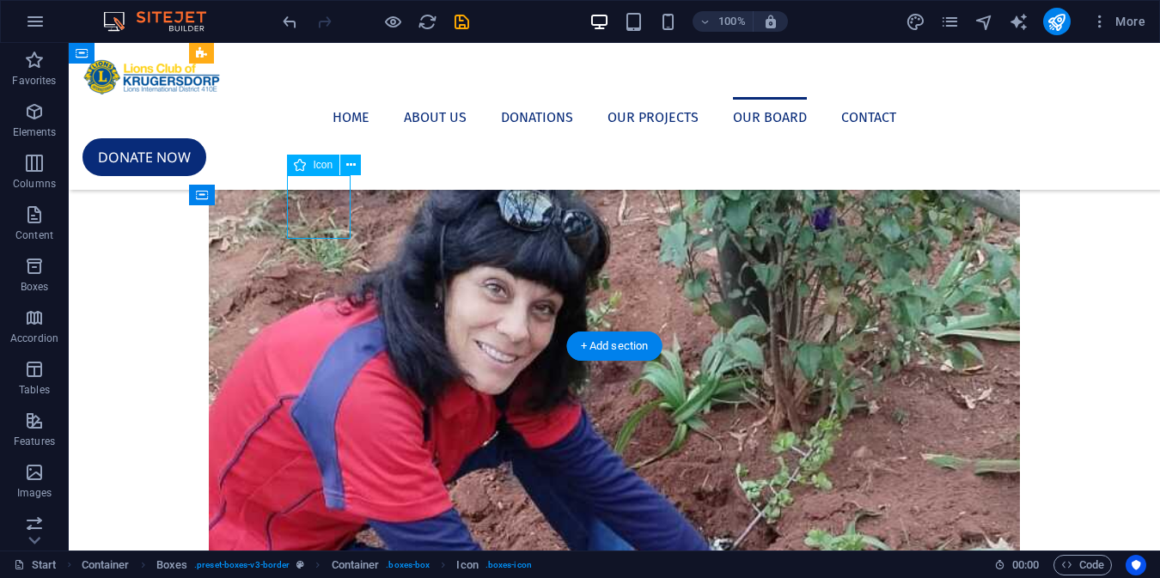
select select "xMidYMid"
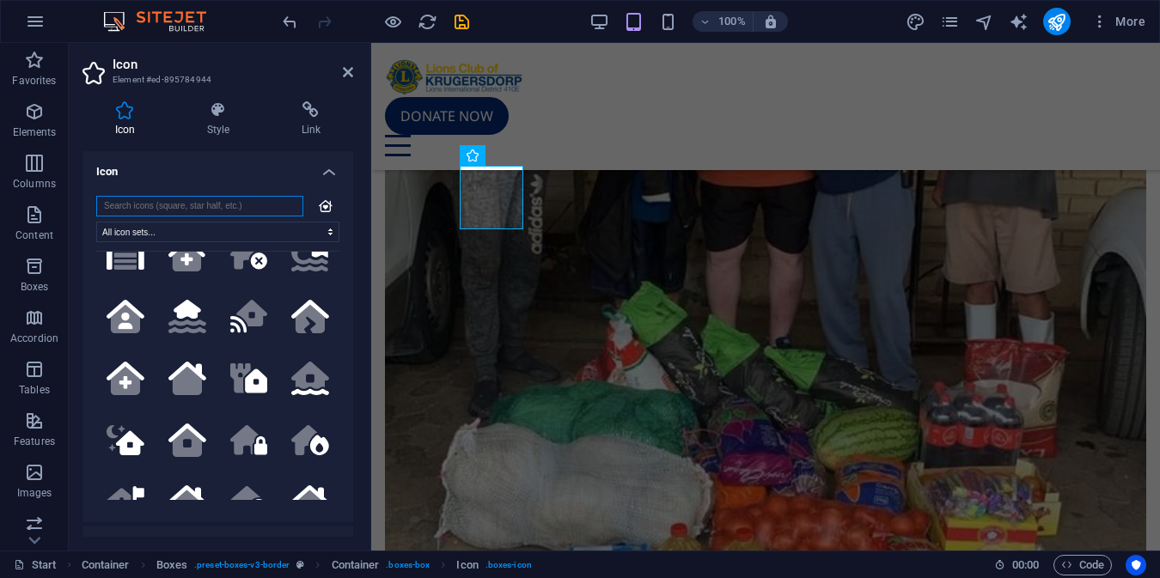
scroll to position [0, 0]
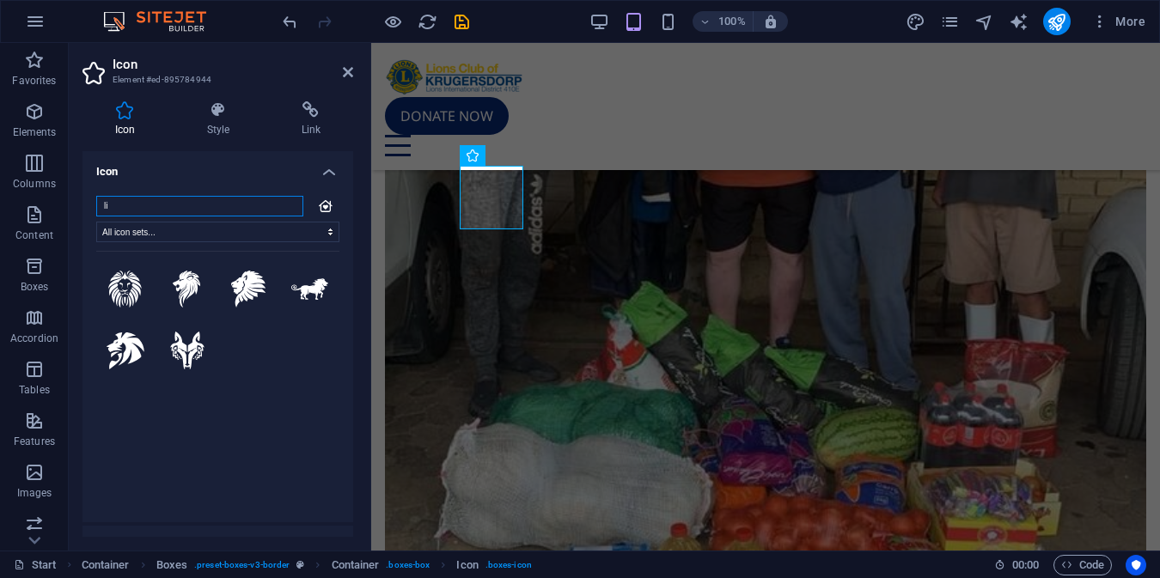
type input "l"
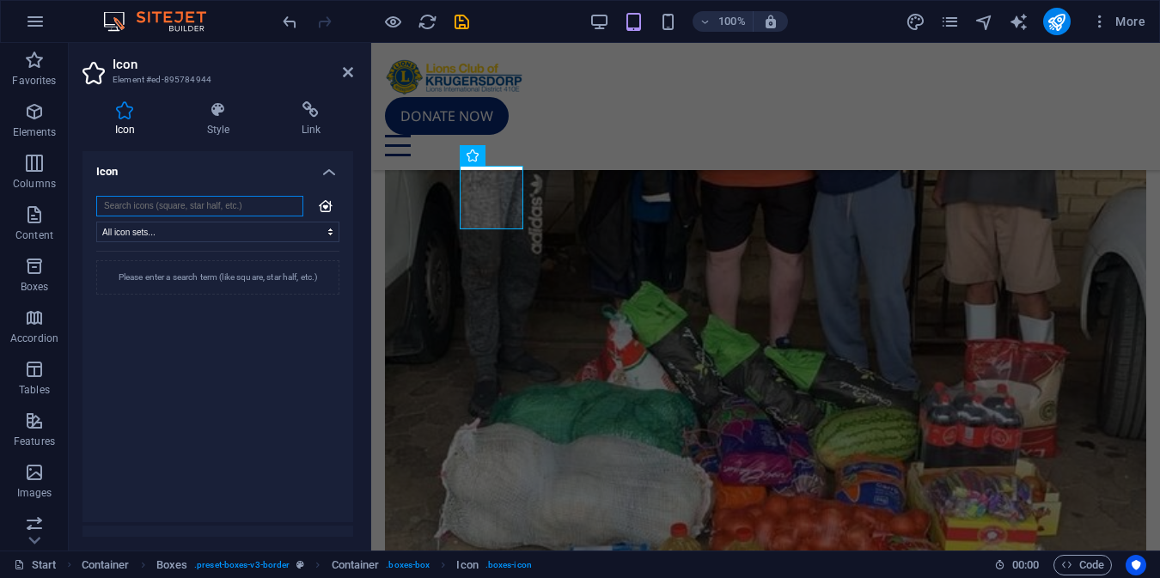
type input "f"
